Goal: Task Accomplishment & Management: Manage account settings

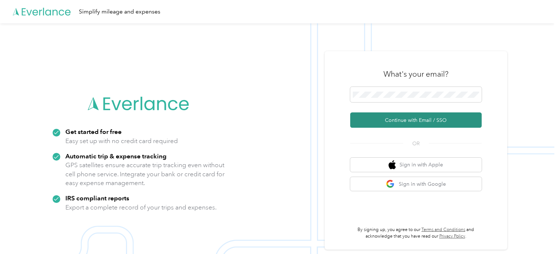
click at [418, 120] on button "Continue with Email / SSO" at bounding box center [415, 119] width 131 height 15
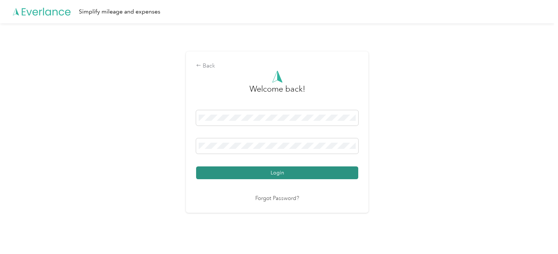
click at [265, 168] on button "Login" at bounding box center [277, 172] width 162 height 13
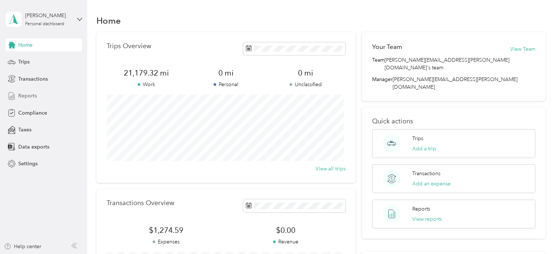
click at [28, 93] on span "Reports" at bounding box center [27, 96] width 19 height 8
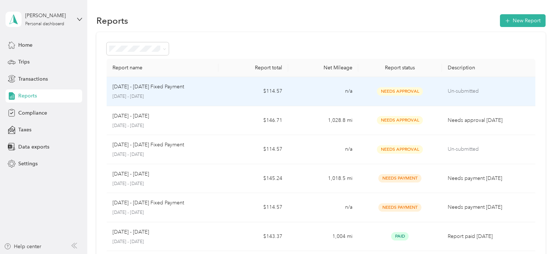
click at [142, 91] on div "[DATE] - [DATE] Fixed Payment [DATE] - [DATE]" at bounding box center [162, 91] width 100 height 17
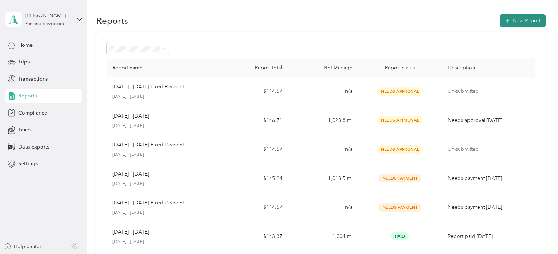
click at [522, 20] on button "New Report" at bounding box center [523, 20] width 46 height 13
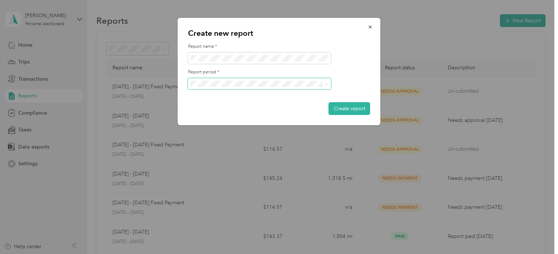
click at [175, 254] on div "Create new report Report name * Report period * Create report" at bounding box center [277, 254] width 554 height 0
click at [213, 55] on span at bounding box center [259, 59] width 143 height 12
click at [356, 109] on button "Create report" at bounding box center [349, 108] width 42 height 13
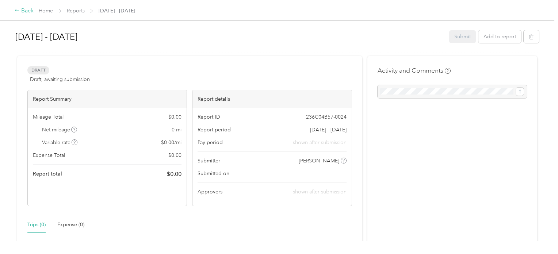
click at [19, 9] on icon at bounding box center [17, 10] width 5 height 5
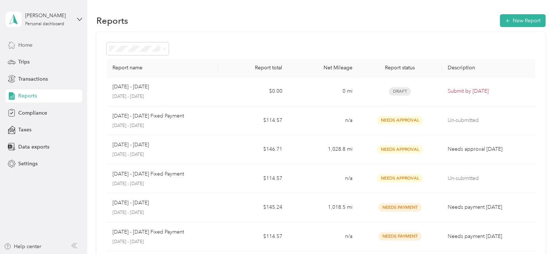
click at [23, 44] on span "Home" at bounding box center [25, 45] width 14 height 8
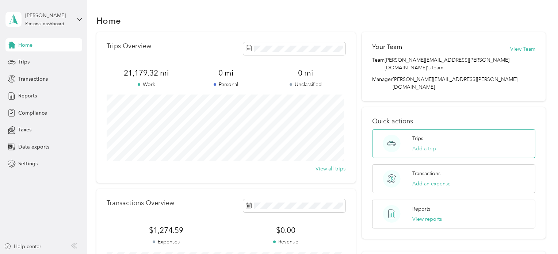
click at [423, 145] on button "Add a trip" at bounding box center [424, 149] width 24 height 8
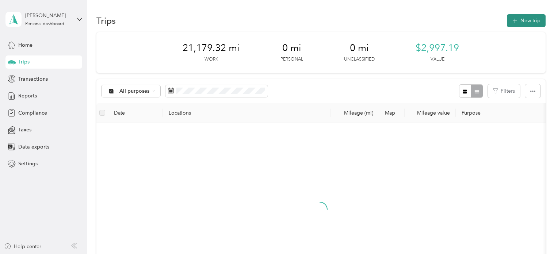
click at [516, 20] on icon "button" at bounding box center [514, 21] width 8 height 8
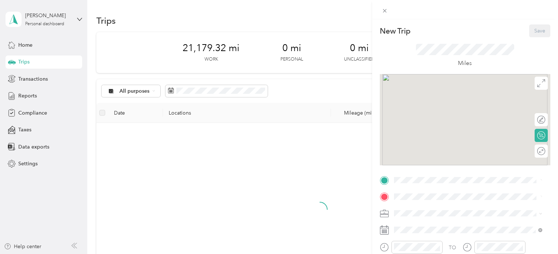
click at [208, 92] on div "New Trip Save This trip cannot be edited because it is either under review, app…" at bounding box center [279, 127] width 558 height 254
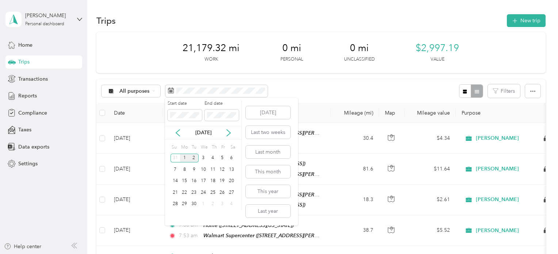
click at [185, 157] on div "1" at bounding box center [184, 158] width 9 height 9
click at [184, 180] on div "15" at bounding box center [184, 181] width 9 height 9
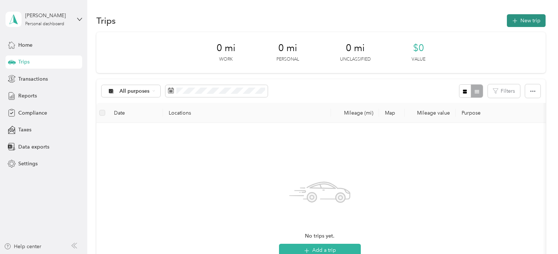
click at [525, 23] on button "New trip" at bounding box center [526, 20] width 39 height 13
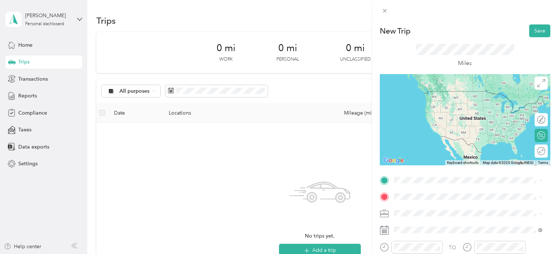
click at [462, 102] on div "Home [STREET_ADDRESS][US_STATE]" at bounding box center [443, 98] width 73 height 15
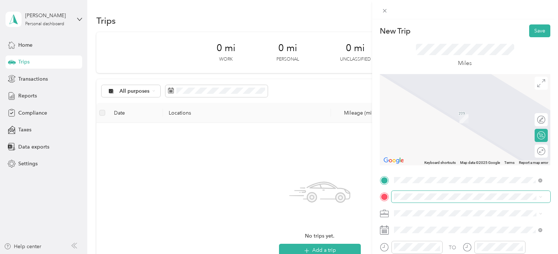
click at [399, 200] on span at bounding box center [470, 197] width 159 height 12
click at [454, 119] on span "[STREET_ADDRESS]" at bounding box center [430, 121] width 46 height 6
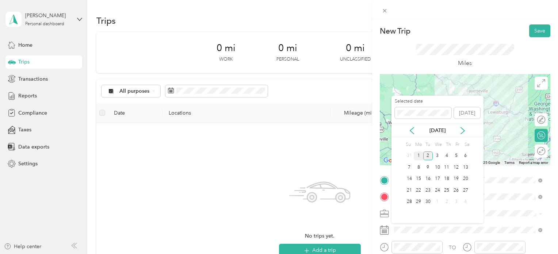
click at [417, 156] on div "1" at bounding box center [417, 155] width 9 height 9
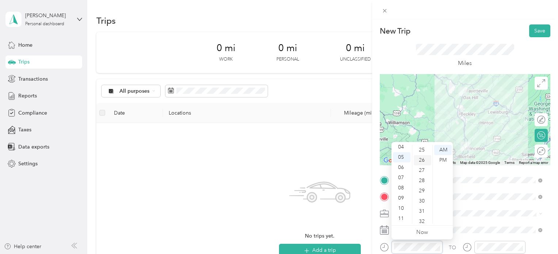
scroll to position [251, 0]
click at [422, 204] on div "30" at bounding box center [422, 205] width 18 height 10
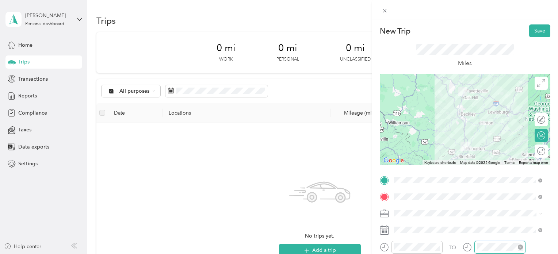
scroll to position [470, 0]
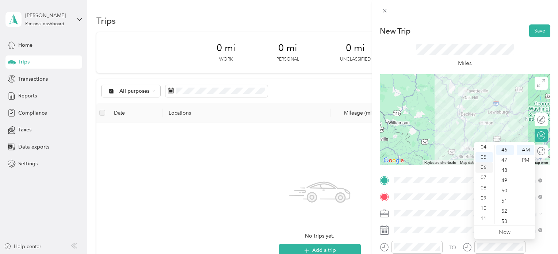
click at [484, 164] on div "06" at bounding box center [484, 167] width 18 height 10
click at [506, 165] on div "19" at bounding box center [505, 166] width 18 height 10
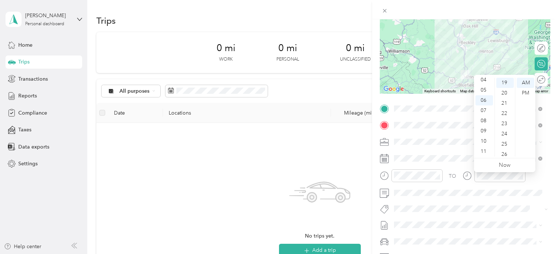
scroll to position [73, 0]
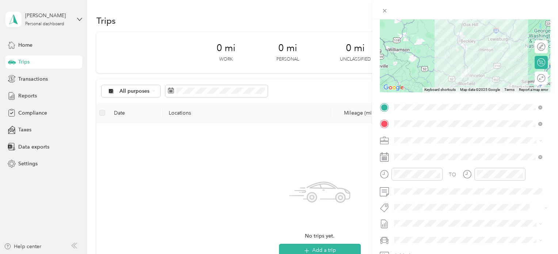
click at [419, 246] on span "[DATE] - [DATE]" at bounding box center [412, 244] width 36 height 8
click at [416, 228] on li "Chevrolet Trax" at bounding box center [467, 224] width 153 height 13
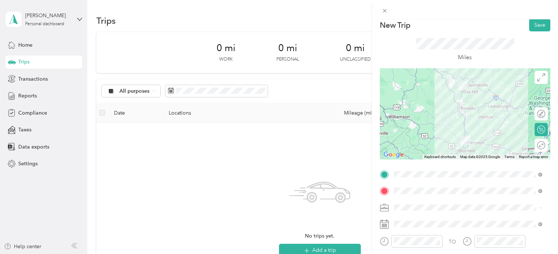
scroll to position [0, 0]
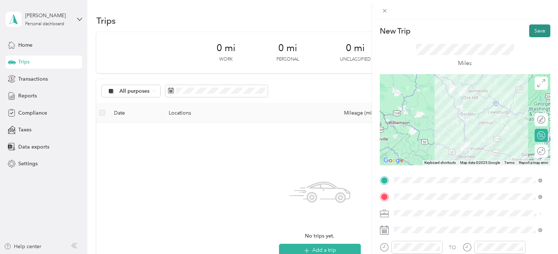
click at [536, 32] on button "Save" at bounding box center [539, 30] width 21 height 13
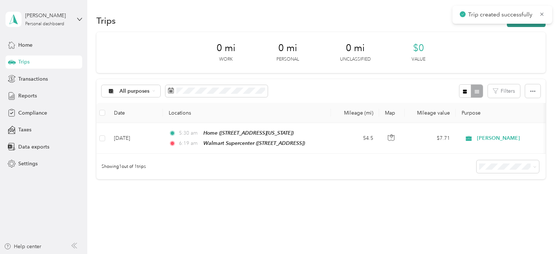
click at [524, 26] on button "New trip" at bounding box center [526, 20] width 39 height 13
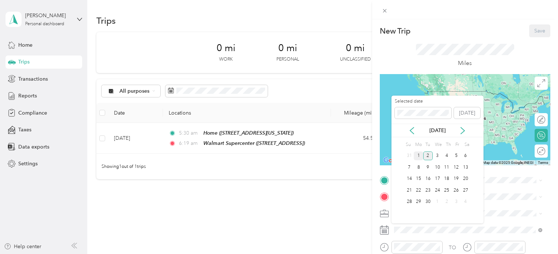
click at [418, 155] on div "1" at bounding box center [417, 155] width 9 height 9
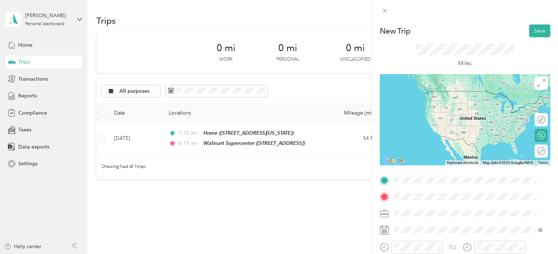
click at [483, 101] on div "TEAM Walmart Supercenter [STREET_ADDRESS]" at bounding box center [445, 97] width 76 height 18
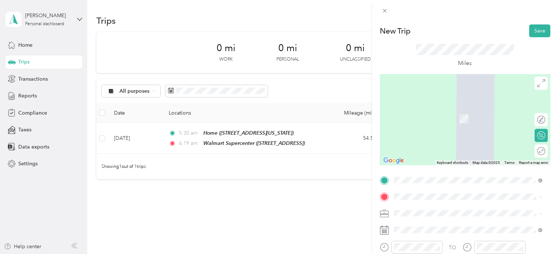
click at [442, 116] on div "TEAM Walmart Supercenter [STREET_ADDRESS][PERSON_NAME][PERSON_NAME]" at bounding box center [470, 115] width 127 height 18
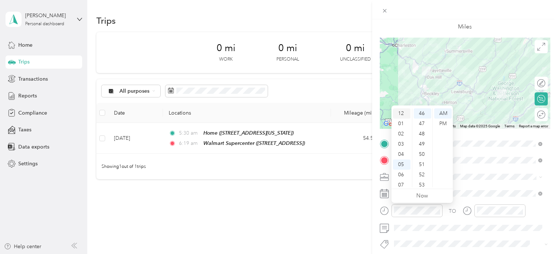
click at [399, 113] on div "12" at bounding box center [402, 113] width 18 height 10
click at [420, 142] on div "49" at bounding box center [422, 144] width 18 height 10
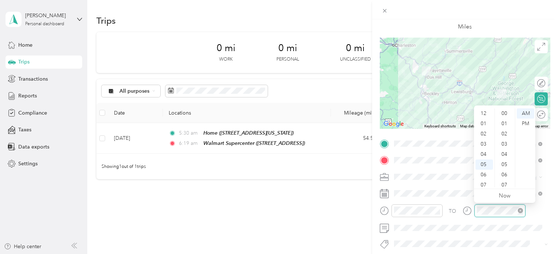
scroll to position [470, 0]
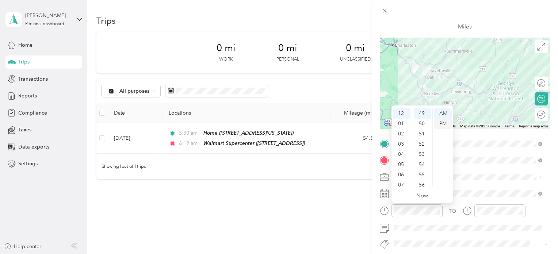
click at [440, 121] on div "PM" at bounding box center [443, 124] width 18 height 10
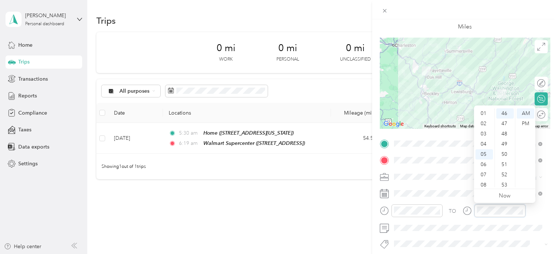
scroll to position [7, 0]
click at [484, 127] on div "02" at bounding box center [484, 127] width 18 height 10
click at [504, 111] on div "42" at bounding box center [505, 109] width 18 height 10
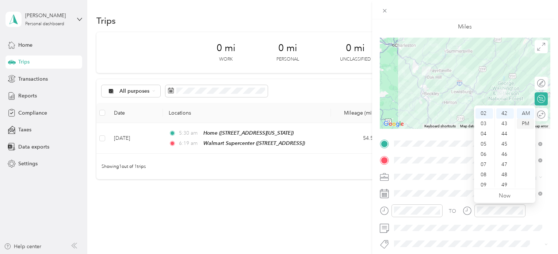
click at [524, 124] on div "PM" at bounding box center [525, 124] width 18 height 10
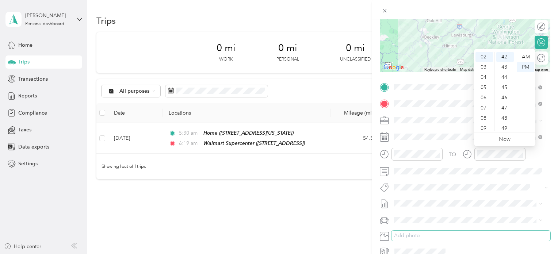
scroll to position [109, 0]
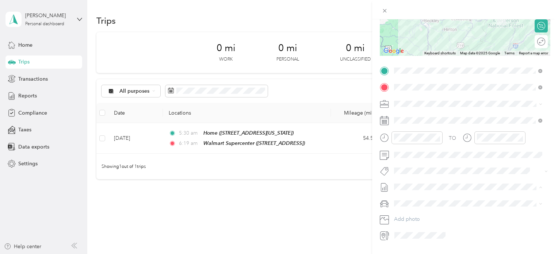
click at [407, 206] on li "[DATE] - [DATE] Draft" at bounding box center [467, 211] width 153 height 12
click at [412, 216] on div "Chevrolet Trax" at bounding box center [467, 216] width 143 height 8
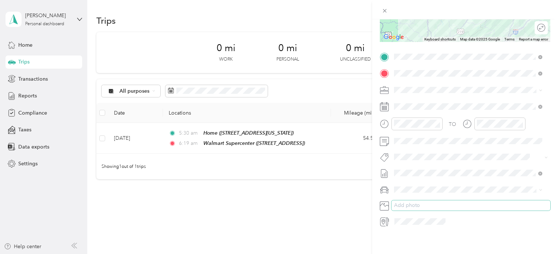
scroll to position [0, 0]
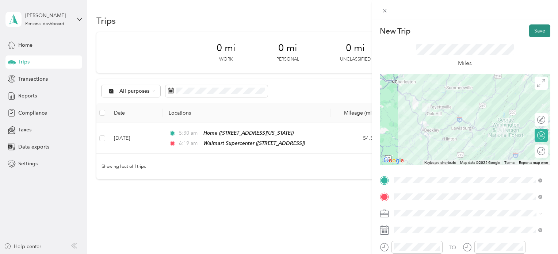
click at [529, 28] on button "Save" at bounding box center [539, 30] width 21 height 13
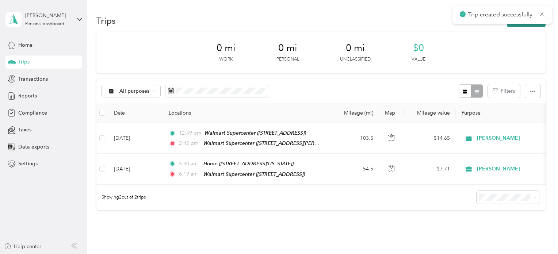
click at [526, 26] on button "New trip" at bounding box center [526, 20] width 39 height 13
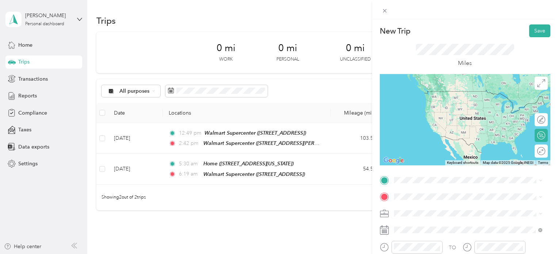
click at [466, 101] on span "[STREET_ADDRESS][PERSON_NAME][PERSON_NAME]" at bounding box center [470, 100] width 127 height 6
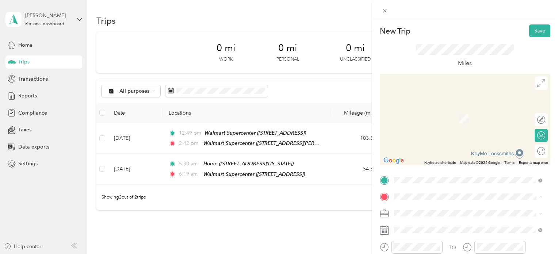
click at [430, 116] on span "[STREET_ADDRESS][US_STATE]" at bounding box center [443, 119] width 73 height 6
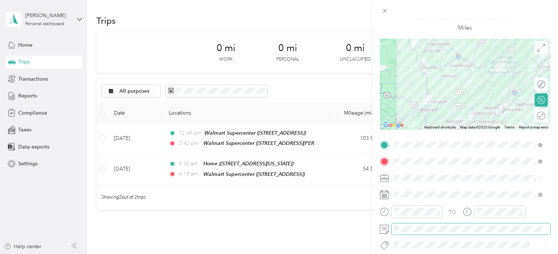
scroll to position [36, 0]
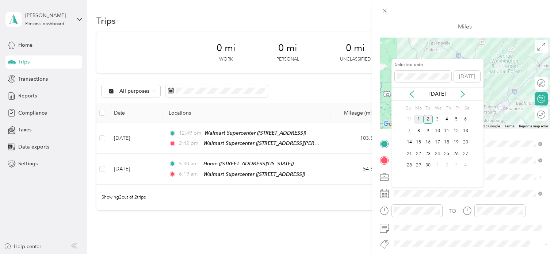
click at [417, 115] on div "1" at bounding box center [417, 119] width 9 height 9
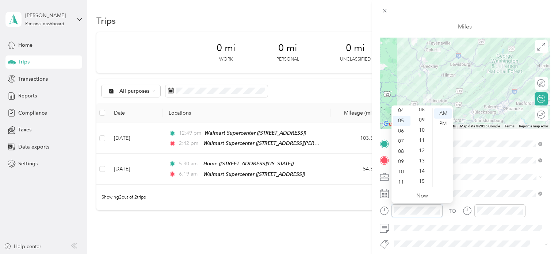
scroll to position [79, 0]
click at [421, 156] on div "12" at bounding box center [422, 157] width 18 height 10
click at [446, 122] on div "PM" at bounding box center [443, 124] width 18 height 10
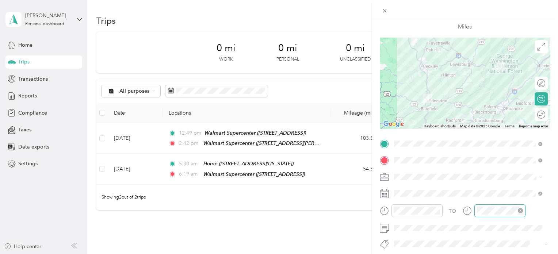
scroll to position [480, 0]
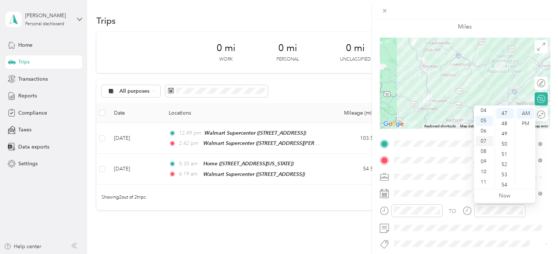
click at [480, 143] on div "07" at bounding box center [484, 141] width 18 height 10
click at [504, 178] on div "07" at bounding box center [505, 179] width 18 height 10
click at [527, 121] on div "PM" at bounding box center [525, 124] width 18 height 10
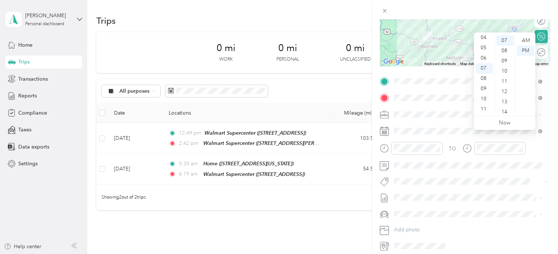
scroll to position [109, 0]
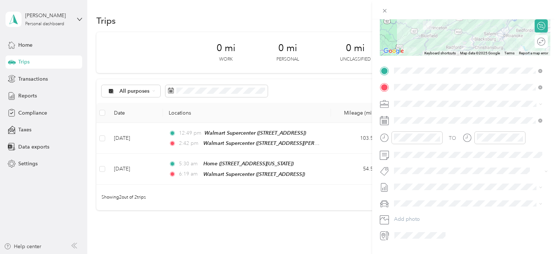
click at [421, 207] on span "[DATE] - [DATE]" at bounding box center [412, 209] width 36 height 8
click at [419, 214] on span "Chevrolet Trax" at bounding box center [413, 215] width 34 height 6
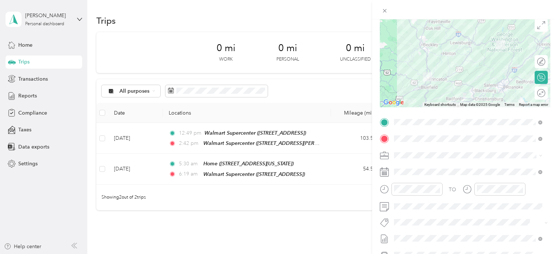
scroll to position [0, 0]
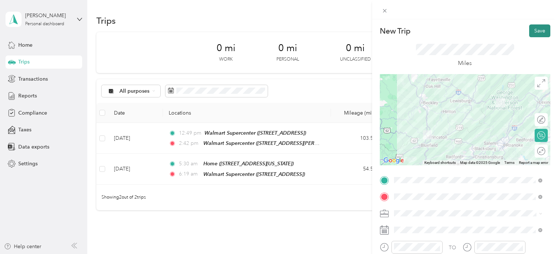
click at [537, 31] on button "Save" at bounding box center [539, 30] width 21 height 13
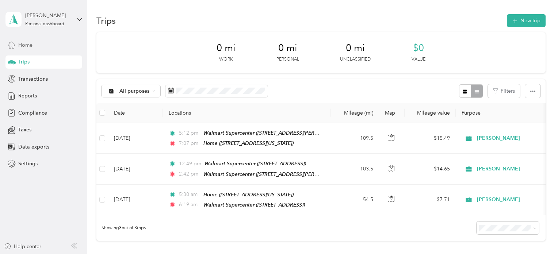
click at [31, 41] on span "Home" at bounding box center [25, 45] width 14 height 8
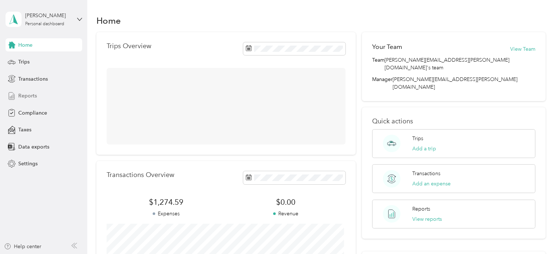
click at [30, 95] on span "Reports" at bounding box center [27, 96] width 19 height 8
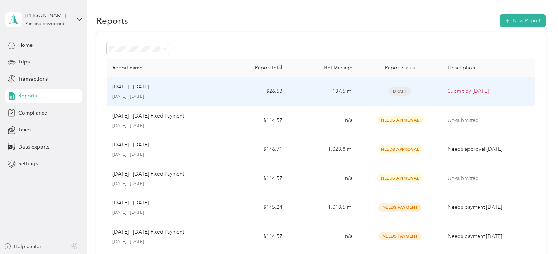
click at [271, 91] on td "$26.53" at bounding box center [253, 91] width 70 height 29
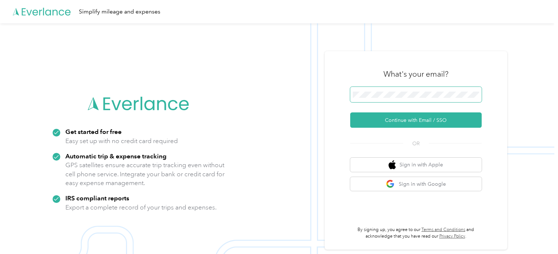
click at [377, 89] on span at bounding box center [415, 94] width 131 height 15
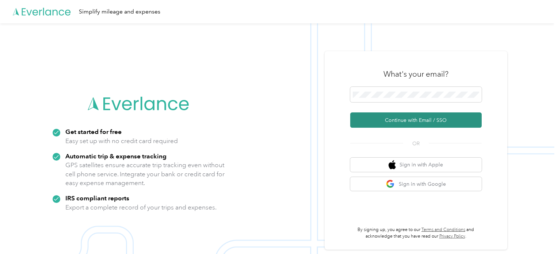
click at [442, 119] on button "Continue with Email / SSO" at bounding box center [415, 119] width 131 height 15
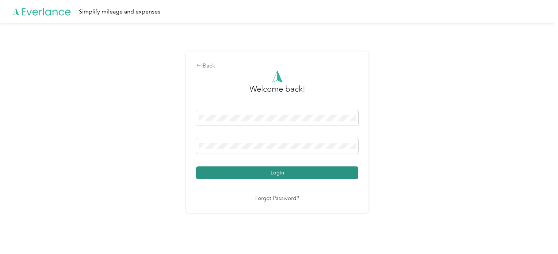
click at [263, 174] on button "Login" at bounding box center [277, 172] width 162 height 13
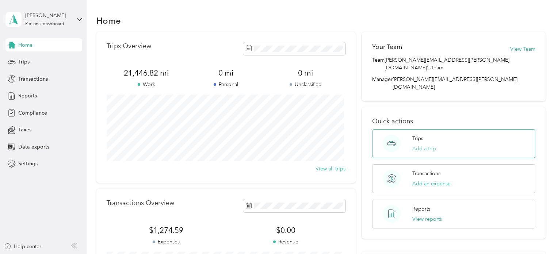
click at [427, 145] on button "Add a trip" at bounding box center [424, 149] width 24 height 8
